Goal: Task Accomplishment & Management: Complete application form

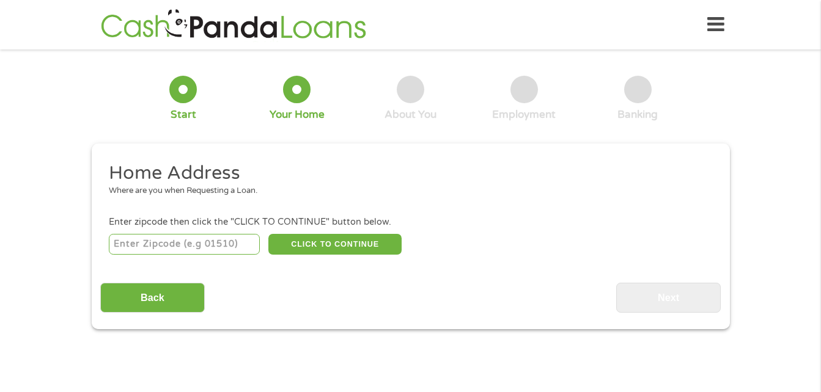
click at [237, 245] on input "number" at bounding box center [184, 244] width 151 height 21
type input "28025"
click at [298, 251] on button "CLICK TO CONTINUE" at bounding box center [334, 244] width 133 height 21
type input "28025"
type input "[GEOGRAPHIC_DATA]"
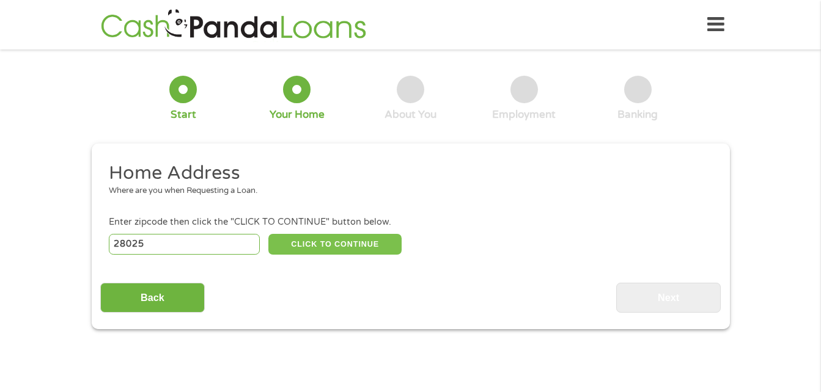
select select "[US_STATE]"
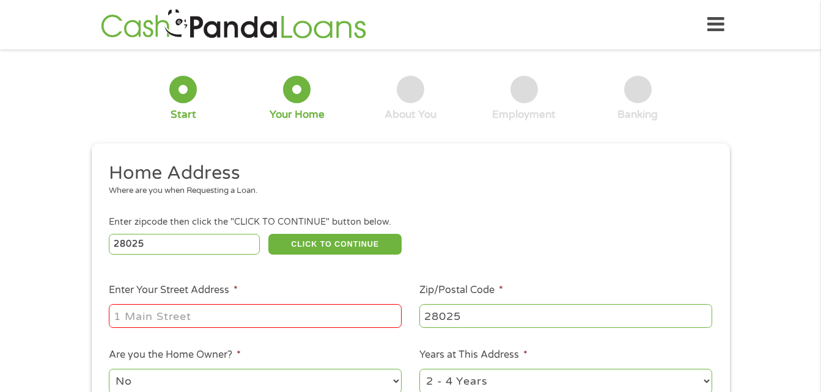
click at [250, 313] on input "Enter Your Street Address *" at bounding box center [255, 315] width 293 height 23
type input "[STREET_ADDRESS]"
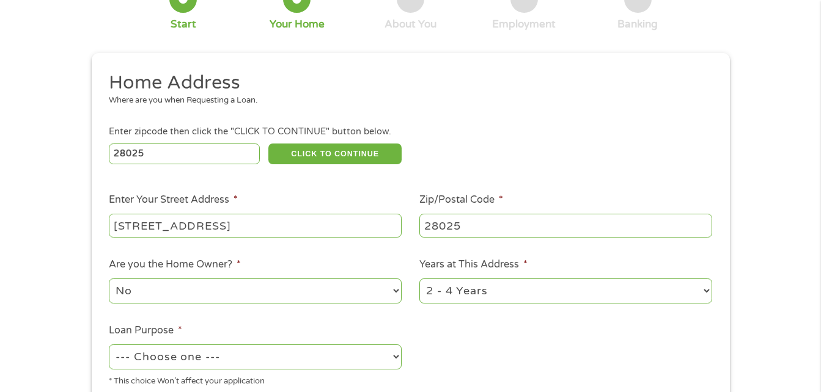
scroll to position [144, 0]
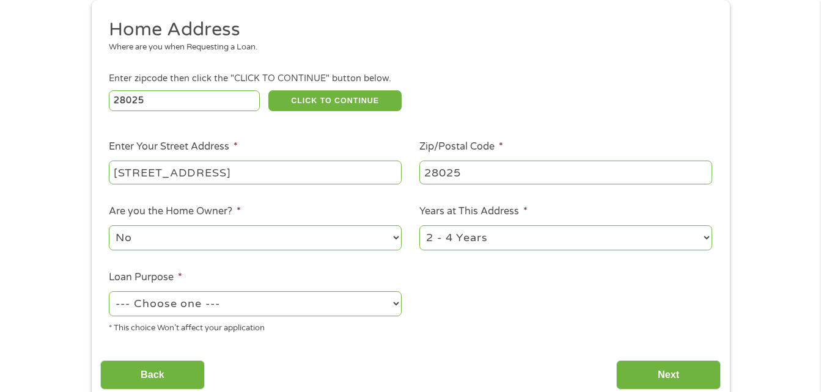
click at [425, 235] on select "1 Year or less 1 - 2 Years 2 - 4 Years Over 4 Years" at bounding box center [565, 238] width 293 height 25
select select "12months"
click at [419, 226] on select "1 Year or less 1 - 2 Years 2 - 4 Years Over 4 Years" at bounding box center [565, 238] width 293 height 25
click at [348, 303] on select "--- Choose one --- Pay Bills Debt Consolidation Home Improvement Major Purchase…" at bounding box center [255, 304] width 293 height 25
select select "paybills"
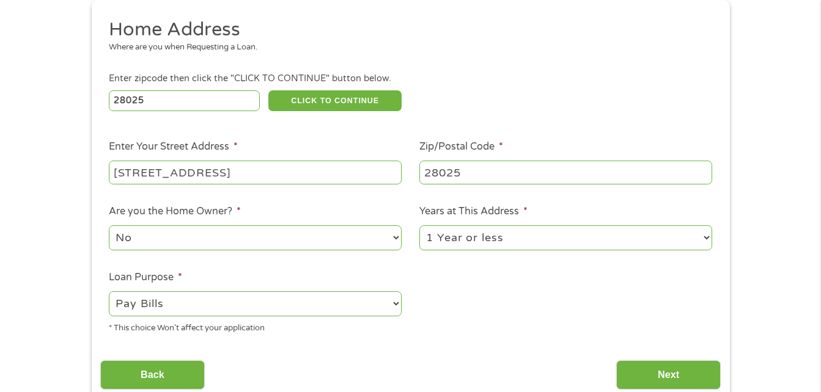
click at [109, 292] on select "--- Choose one --- Pay Bills Debt Consolidation Home Improvement Major Purchase…" at bounding box center [255, 304] width 293 height 25
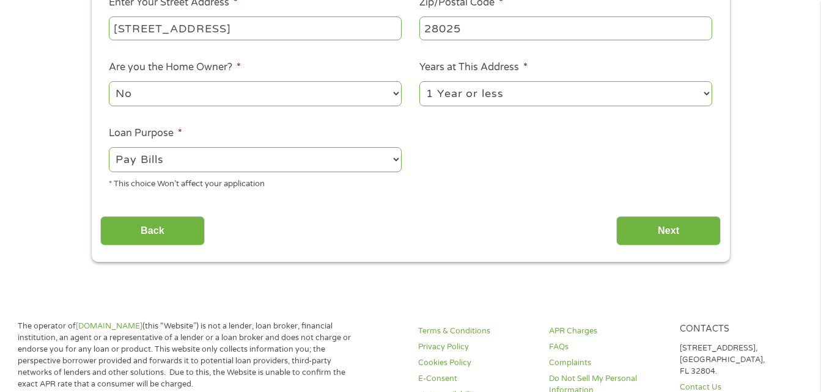
scroll to position [288, 0]
click at [651, 221] on input "Next" at bounding box center [668, 231] width 105 height 30
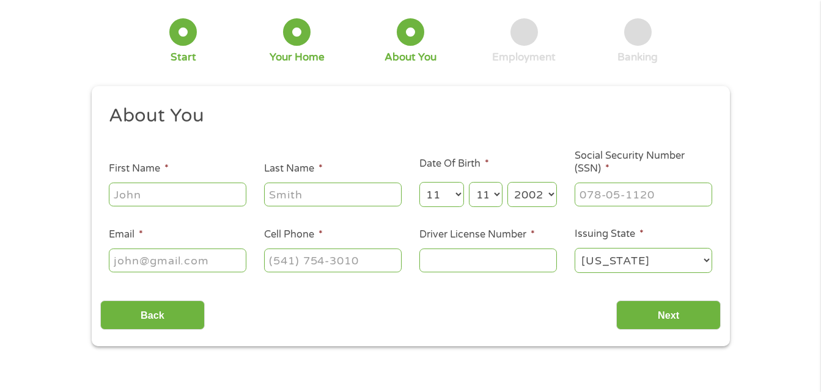
scroll to position [0, 0]
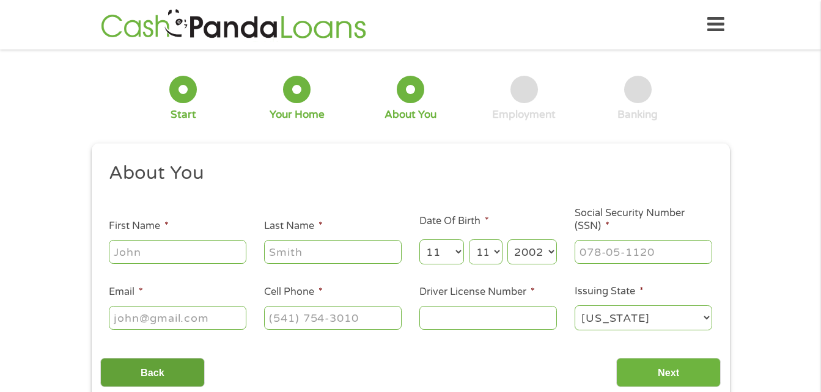
click at [178, 369] on input "Back" at bounding box center [152, 373] width 105 height 30
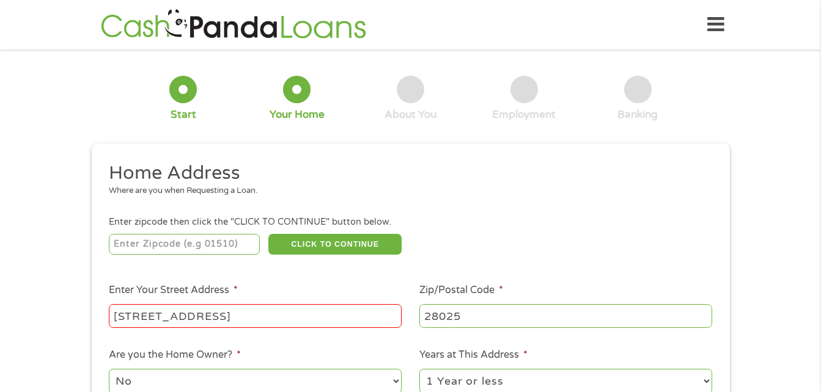
drag, startPoint x: 260, startPoint y: 315, endPoint x: 72, endPoint y: 320, distance: 188.9
click at [72, 320] on div "1 Start 2 Your Home 3 About You 4 Employment 5 Banking 6 This field is hidden w…" at bounding box center [410, 304] width 821 height 492
type input "_____"
click at [210, 249] on input "number" at bounding box center [184, 244] width 151 height 21
type input "28269"
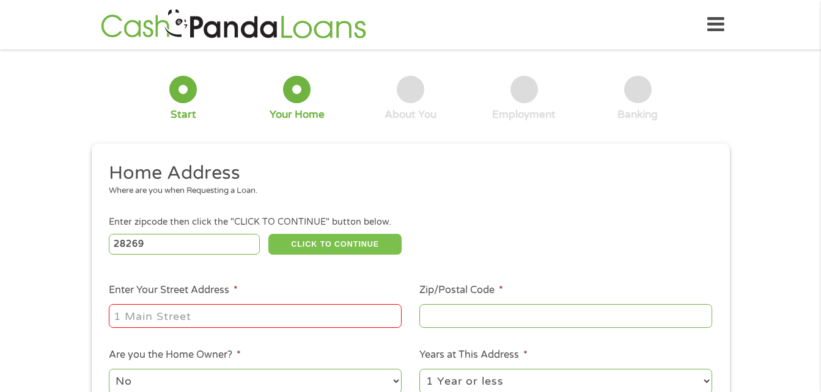
click at [292, 249] on button "CLICK TO CONTINUE" at bounding box center [334, 244] width 133 height 21
type input "28269"
type input "Charlotte"
click at [250, 322] on input "Enter Your Street Address *" at bounding box center [255, 315] width 293 height 23
type input "[STREET_ADDRESS]"
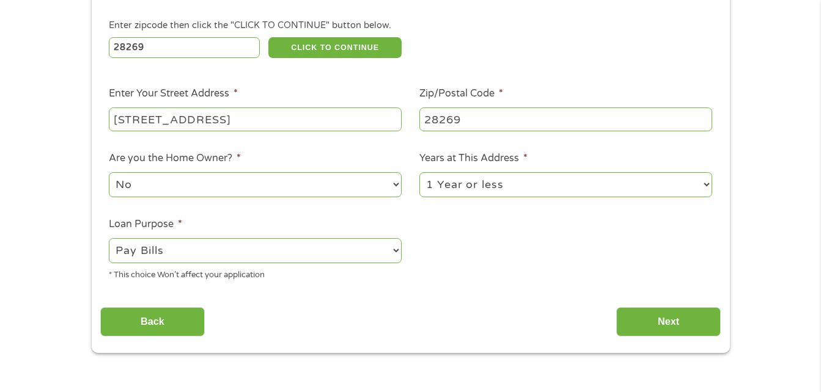
scroll to position [197, 0]
click at [543, 185] on select "1 Year or less 1 - 2 Years 2 - 4 Years Over 4 Years" at bounding box center [565, 184] width 293 height 25
select select "60months"
click at [419, 172] on select "1 Year or less 1 - 2 Years 2 - 4 Years Over 4 Years" at bounding box center [565, 184] width 293 height 25
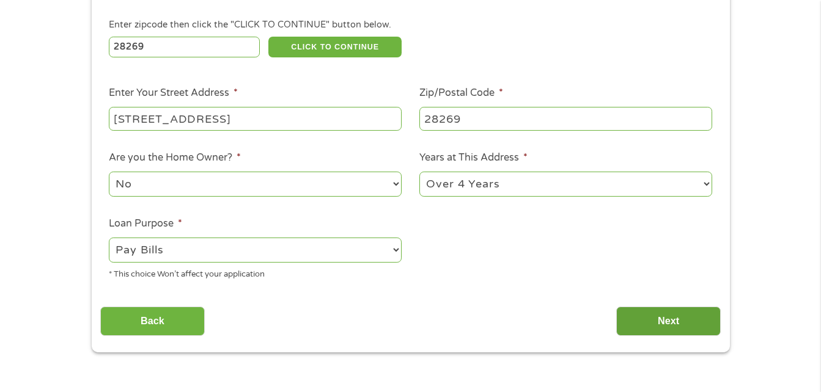
click at [644, 318] on input "Next" at bounding box center [668, 322] width 105 height 30
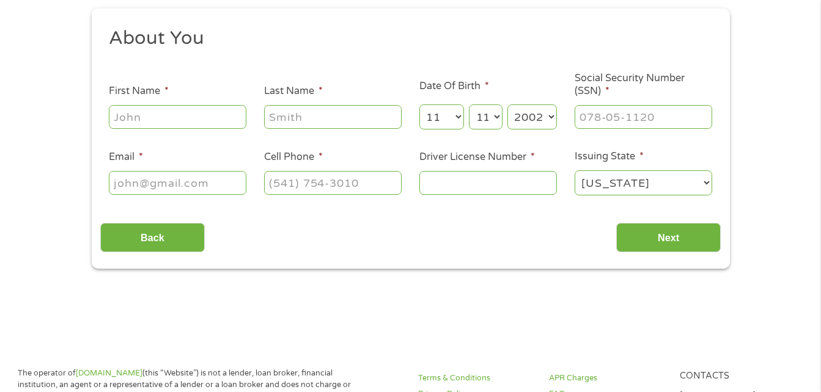
scroll to position [0, 0]
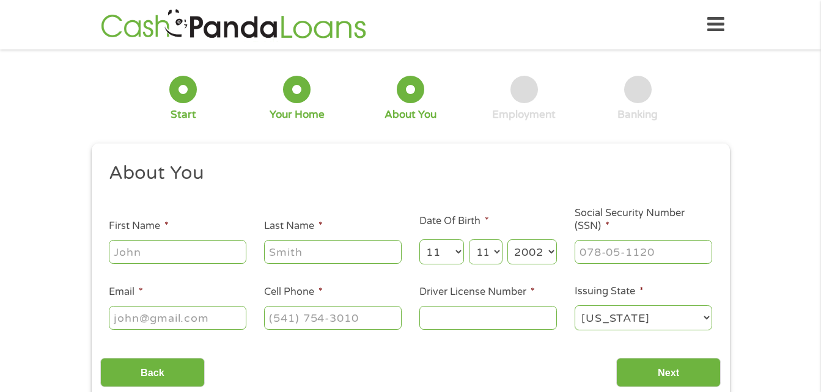
click at [171, 252] on input "First Name *" at bounding box center [178, 251] width 138 height 23
type input "[PERSON_NAME]"
type input "[EMAIL_ADDRESS][DOMAIN_NAME]"
type input "[PHONE_NUMBER]"
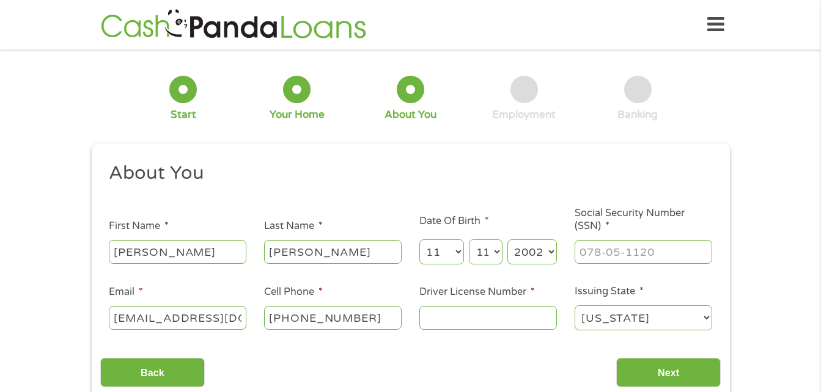
scroll to position [100, 0]
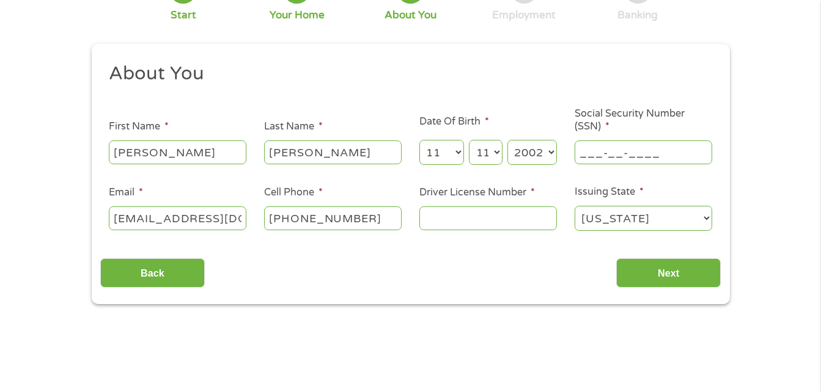
click at [609, 162] on input "___-__-____" at bounding box center [643, 152] width 138 height 23
type input "087-92-1311"
click at [498, 215] on input "Driver License Number *" at bounding box center [488, 218] width 138 height 23
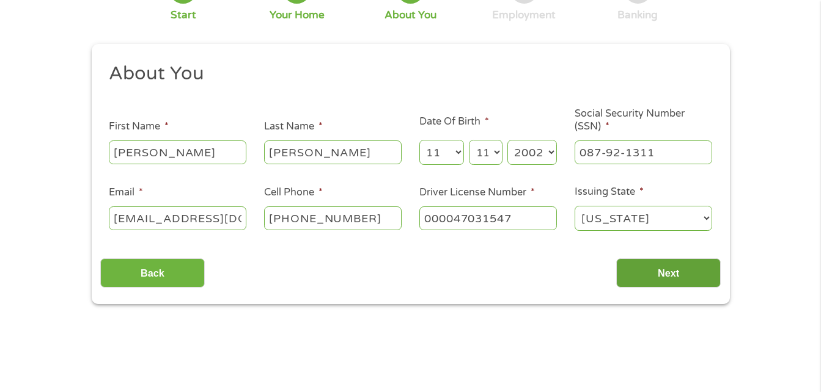
type input "000047031547"
click at [656, 270] on input "Next" at bounding box center [668, 274] width 105 height 30
click at [678, 270] on input "Next" at bounding box center [668, 274] width 105 height 30
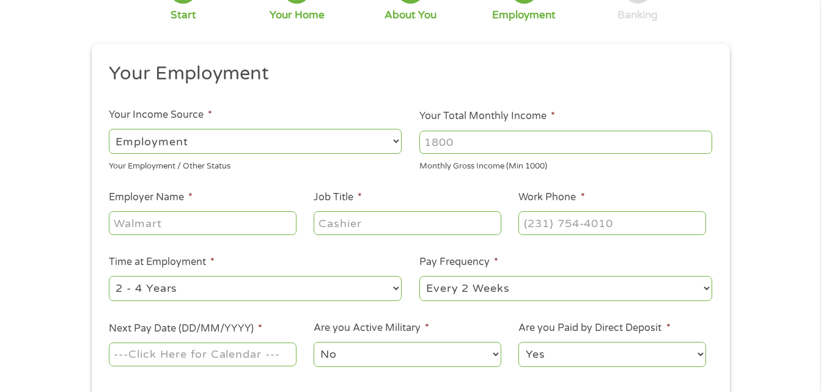
scroll to position [0, 0]
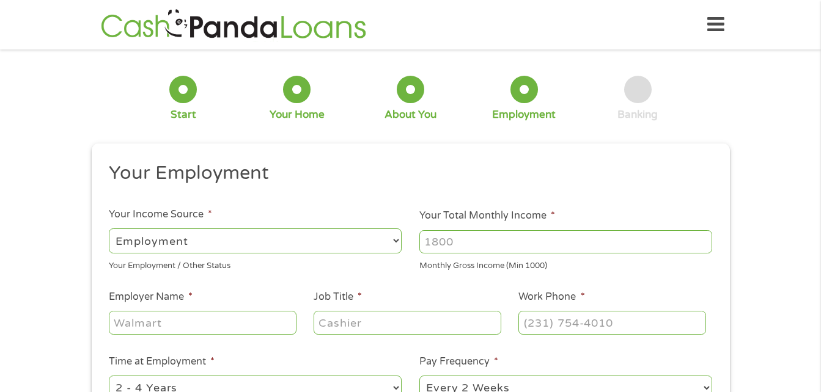
click at [433, 243] on input "Your Total Monthly Income *" at bounding box center [565, 241] width 293 height 23
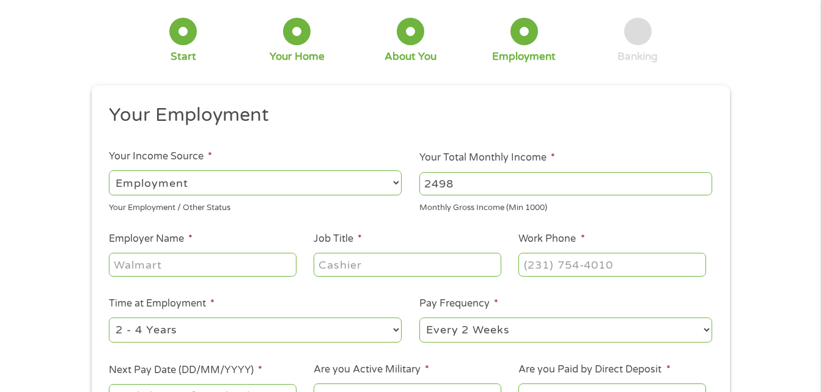
scroll to position [59, 0]
type input "2498"
click at [207, 278] on div at bounding box center [202, 265] width 187 height 28
click at [197, 270] on input "Employer Name *" at bounding box center [202, 263] width 187 height 23
type input "Amazon"
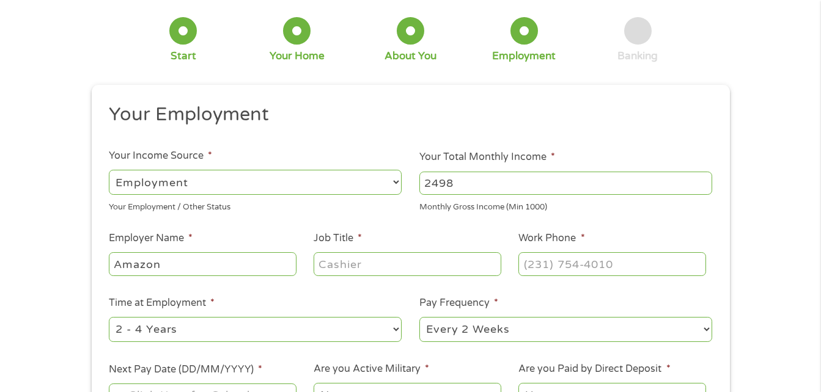
click at [328, 264] on input "Job Title *" at bounding box center [407, 263] width 187 height 23
type input "S"
type input "F"
type input "Delivery Driver"
click at [579, 269] on input "(___) ___-____" at bounding box center [611, 263] width 187 height 23
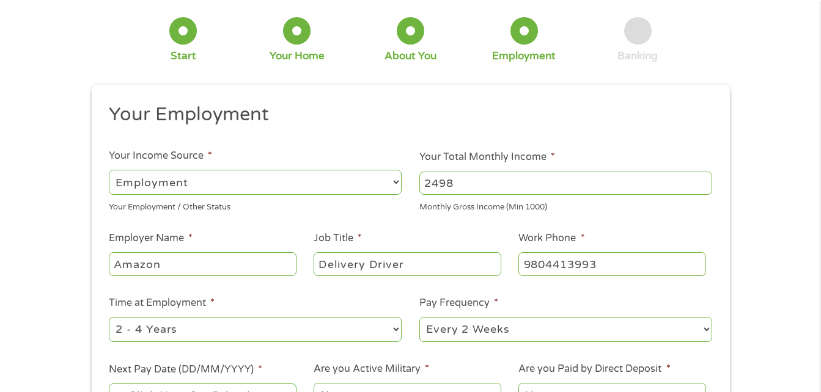
type input "[PHONE_NUMBER]"
click at [299, 325] on select "--- Choose one --- 1 Year or less 1 - 2 Years 2 - 4 Years Over 4 Years" at bounding box center [255, 329] width 293 height 25
select select "12months"
click at [109, 317] on select "--- Choose one --- 1 Year or less 1 - 2 Years 2 - 4 Years Over 4 Years" at bounding box center [255, 329] width 293 height 25
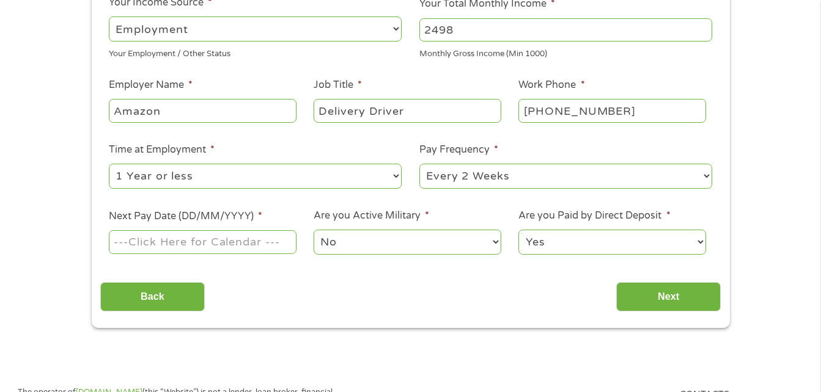
scroll to position [213, 0]
click at [251, 246] on input "Next Pay Date (DD/MM/YYYY) *" at bounding box center [202, 241] width 187 height 23
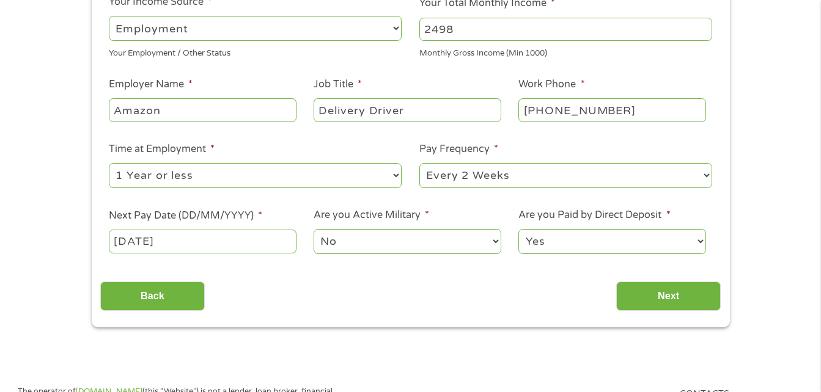
click at [194, 235] on input "[DATE]" at bounding box center [202, 241] width 187 height 23
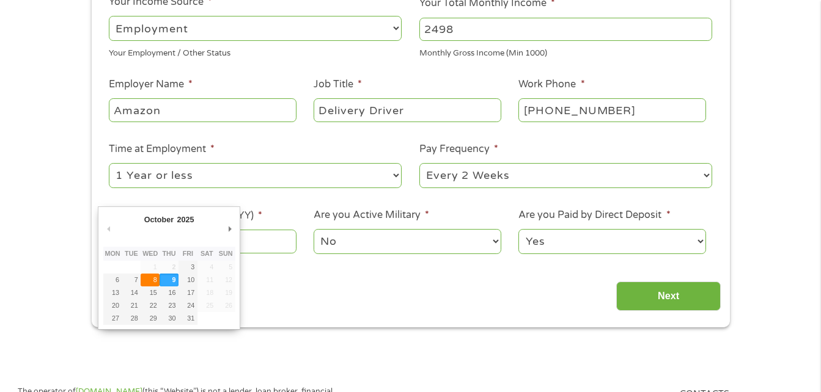
type input "[DATE]"
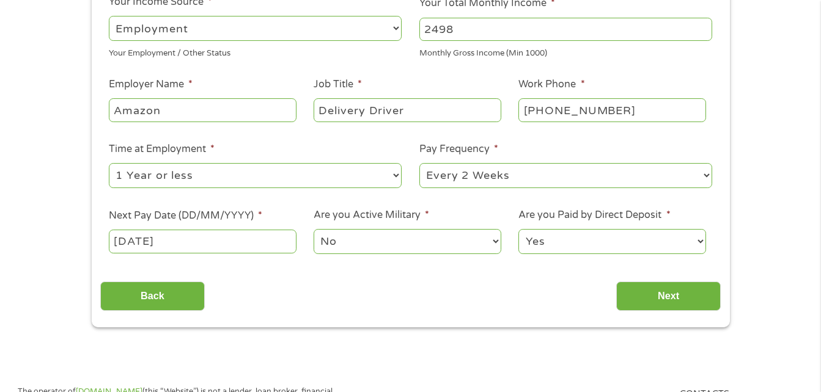
click at [356, 246] on select "No Yes" at bounding box center [407, 241] width 187 height 25
click at [594, 233] on select "Yes No" at bounding box center [611, 241] width 187 height 25
click at [518, 229] on select "Yes No" at bounding box center [611, 241] width 187 height 25
click at [650, 296] on input "Next" at bounding box center [668, 297] width 105 height 30
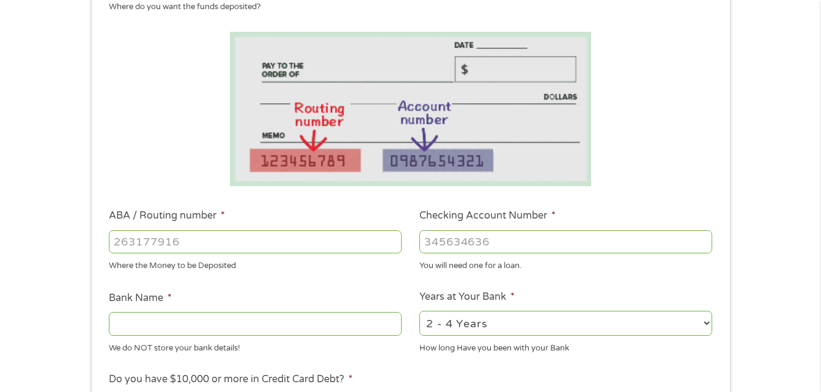
scroll to position [185, 0]
